Goal: Information Seeking & Learning: Learn about a topic

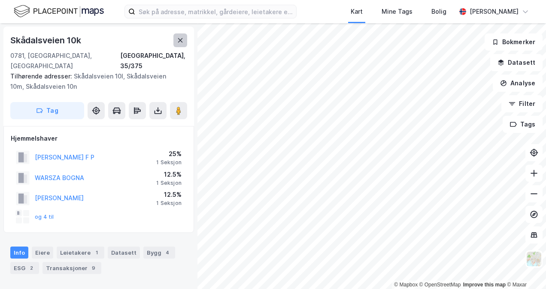
click at [181, 34] on button at bounding box center [180, 40] width 14 height 14
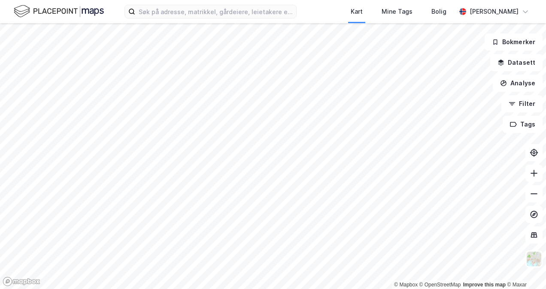
click at [0, 27] on html "Kart Mine Tags [PERSON_NAME] © Mapbox © OpenStreetMap Improve this map © Maxar …" at bounding box center [273, 144] width 546 height 289
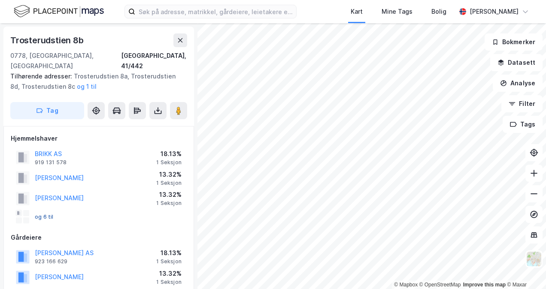
click at [0, 0] on button "og 6 til" at bounding box center [0, 0] width 0 height 0
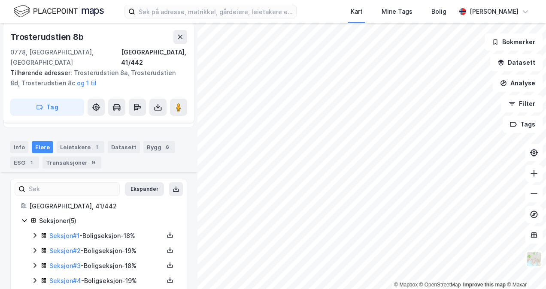
scroll to position [211, 0]
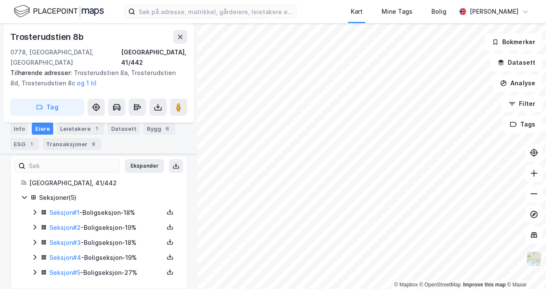
click at [35, 224] on icon at bounding box center [34, 227] width 7 height 7
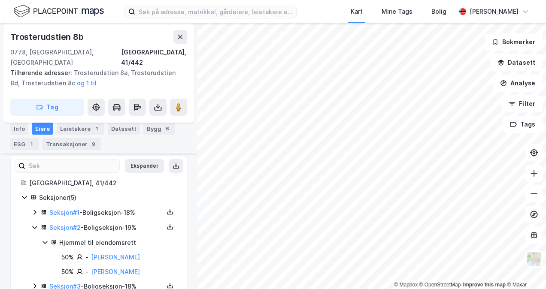
click at [33, 209] on icon at bounding box center [34, 212] width 7 height 7
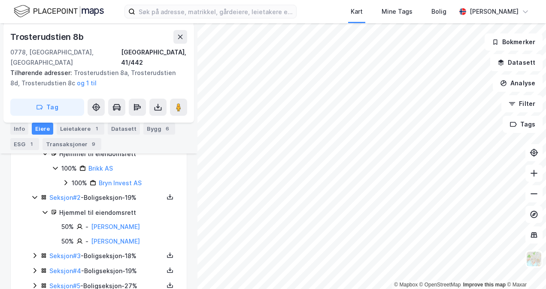
scroll to position [285, 0]
click at [33, 252] on icon at bounding box center [34, 255] width 7 height 7
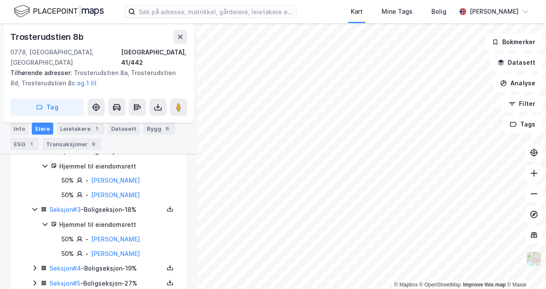
scroll to position [343, 0]
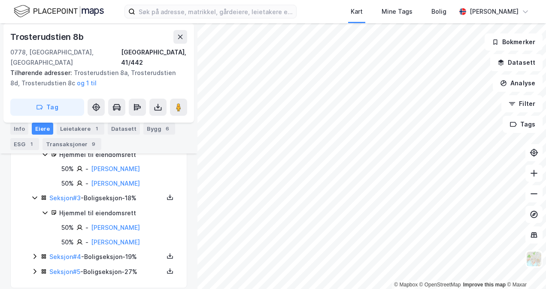
click at [33, 253] on icon at bounding box center [34, 256] width 7 height 7
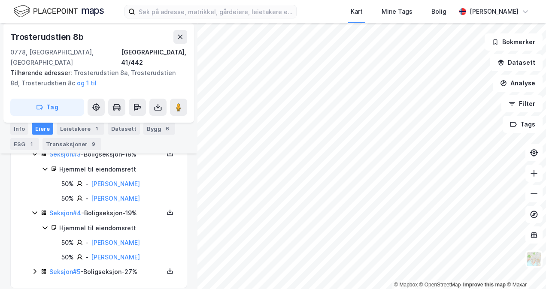
click at [35, 268] on icon at bounding box center [34, 271] width 7 height 7
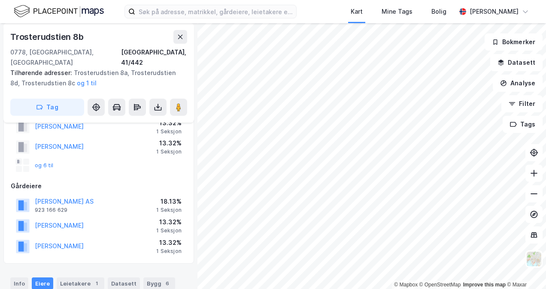
scroll to position [44, 0]
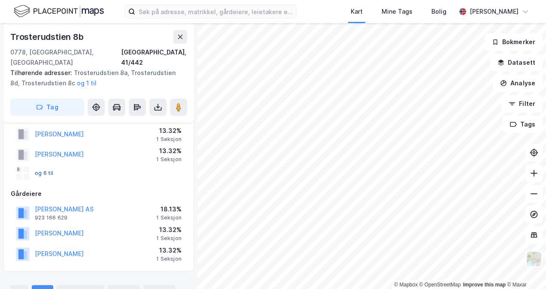
click at [0, 0] on button "og 6 til" at bounding box center [0, 0] width 0 height 0
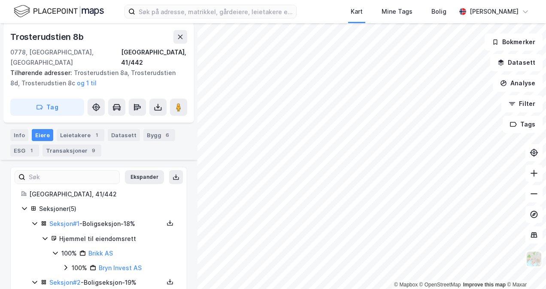
click at [42, 129] on div "Eiere" at bounding box center [42, 135] width 21 height 12
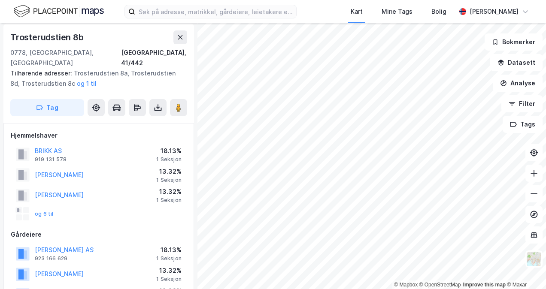
scroll to position [0, 0]
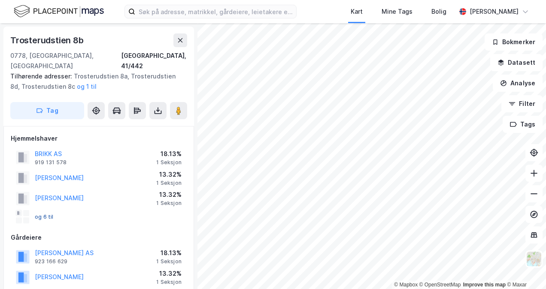
click at [0, 0] on button "og 6 til" at bounding box center [0, 0] width 0 height 0
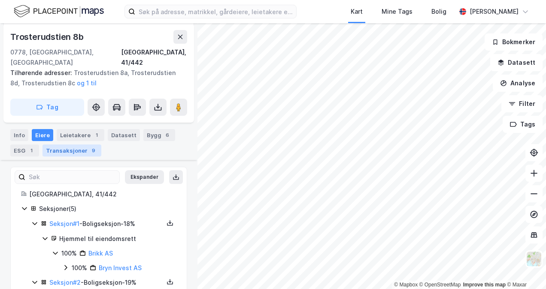
click at [70, 145] on div "Transaksjoner 9" at bounding box center [72, 151] width 59 height 12
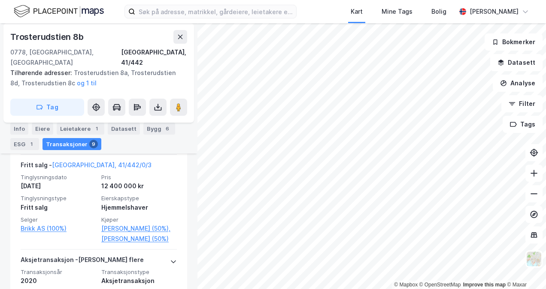
scroll to position [803, 0]
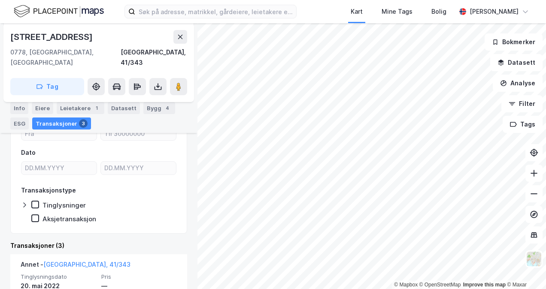
scroll to position [115, 0]
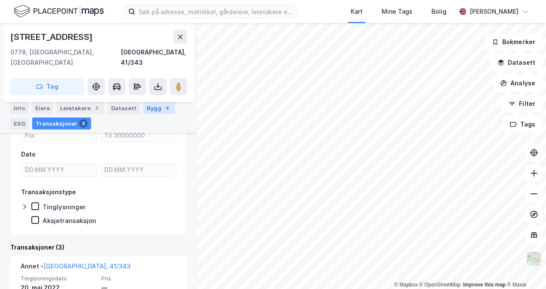
click at [153, 107] on div "Bygg 4" at bounding box center [159, 108] width 32 height 12
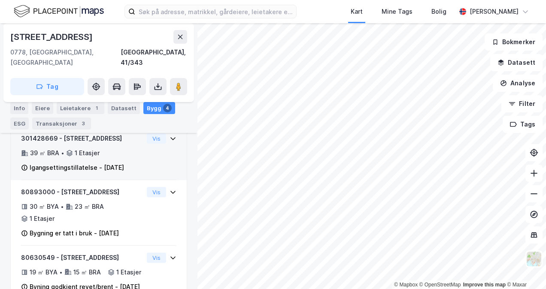
scroll to position [309, 0]
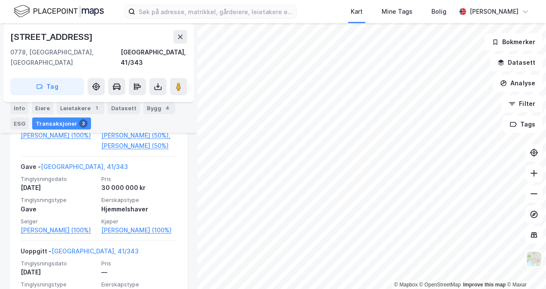
scroll to position [309, 0]
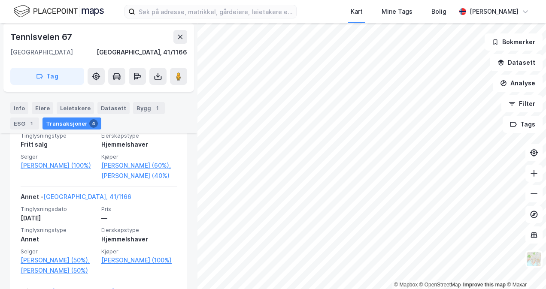
scroll to position [271, 0]
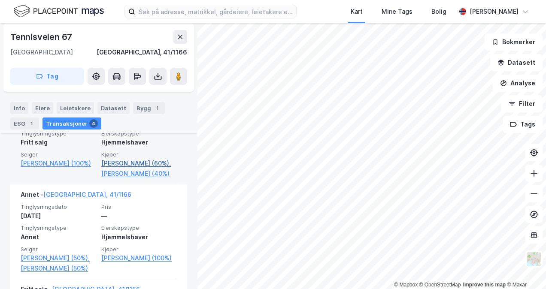
click at [117, 163] on link "[PERSON_NAME] (60%)," at bounding box center [139, 163] width 76 height 10
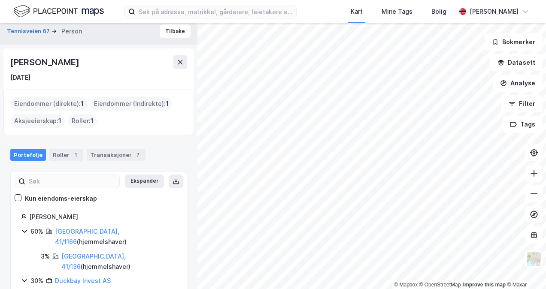
scroll to position [27, 0]
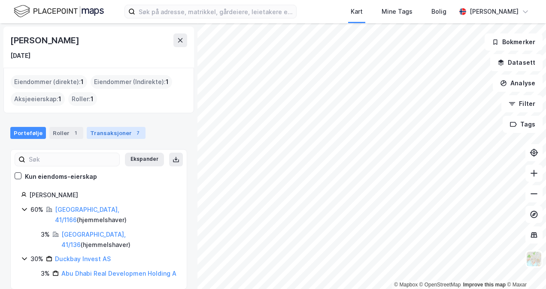
click at [108, 132] on div "Transaksjoner 7" at bounding box center [116, 133] width 59 height 12
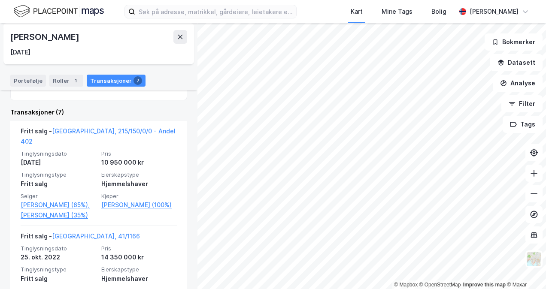
scroll to position [192, 0]
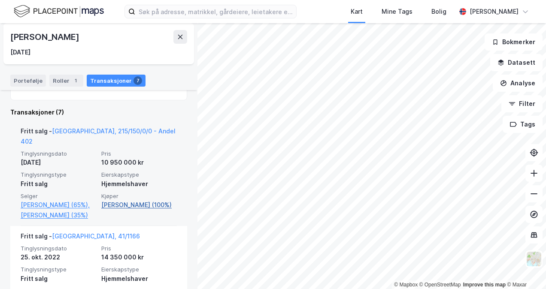
click at [125, 200] on link "[PERSON_NAME] (100%)" at bounding box center [139, 205] width 76 height 10
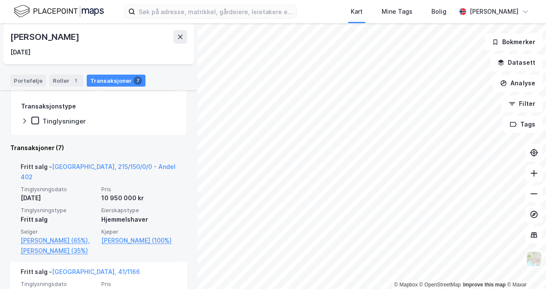
scroll to position [164, 0]
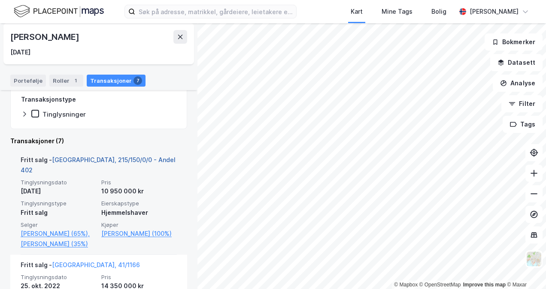
click at [107, 157] on link "[GEOGRAPHIC_DATA], 215/150/0/0 - Andel 402" at bounding box center [98, 165] width 155 height 18
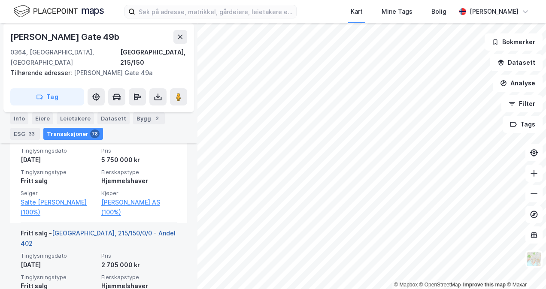
scroll to position [532, 0]
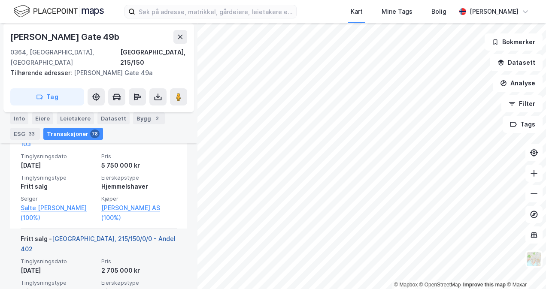
click at [109, 235] on link "[GEOGRAPHIC_DATA], 215/150/0/0 - Andel 402" at bounding box center [98, 244] width 155 height 18
click at [106, 235] on link "[GEOGRAPHIC_DATA], 215/150/0/0 - Andel 402" at bounding box center [98, 244] width 155 height 18
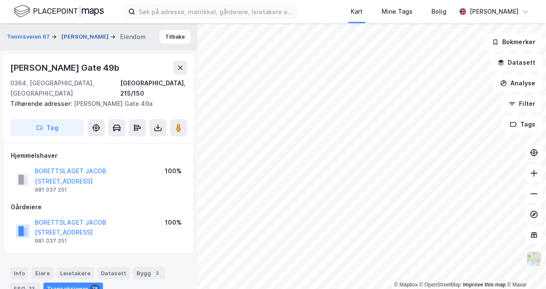
click at [78, 37] on button "[PERSON_NAME]" at bounding box center [85, 37] width 49 height 9
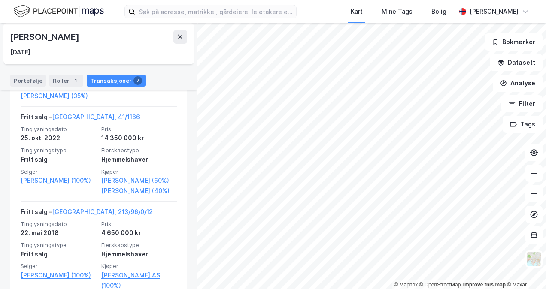
scroll to position [313, 0]
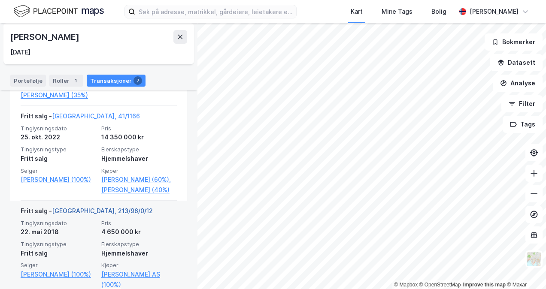
click at [70, 207] on link "[GEOGRAPHIC_DATA], 213/96/0/12" at bounding box center [102, 210] width 101 height 7
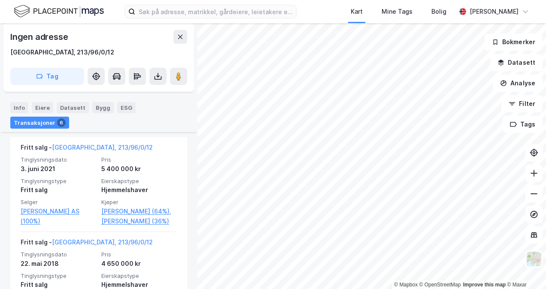
scroll to position [283, 0]
